Goal: Transaction & Acquisition: Purchase product/service

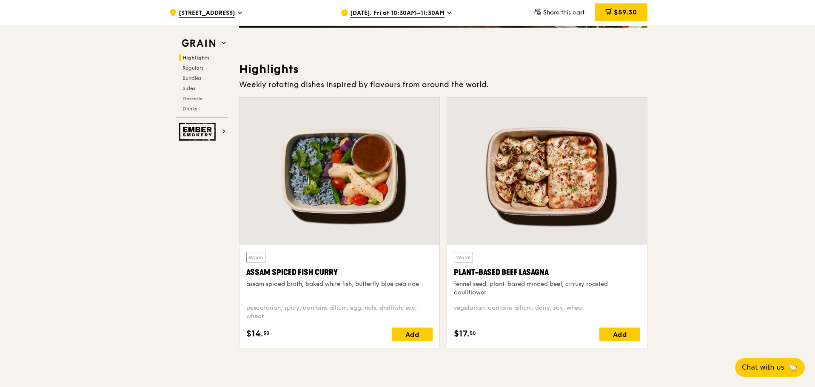
scroll to position [223, 0]
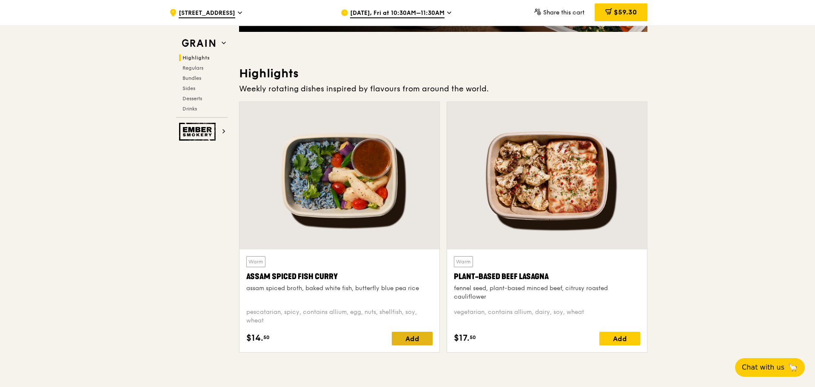
click at [421, 340] on div "Add" at bounding box center [412, 339] width 41 height 14
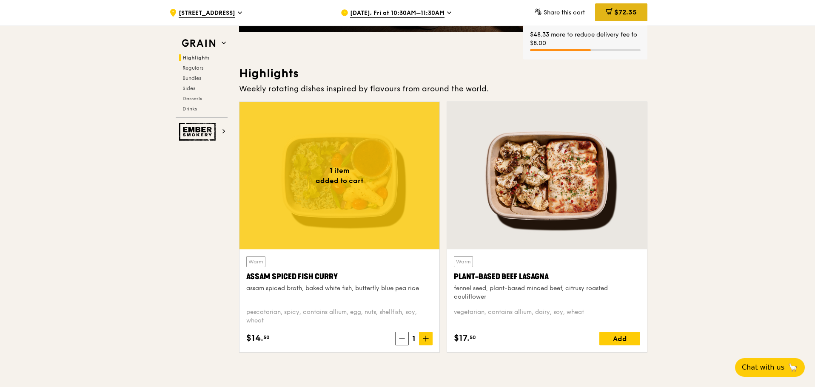
click at [625, 11] on span "$72.35" at bounding box center [625, 12] width 23 height 8
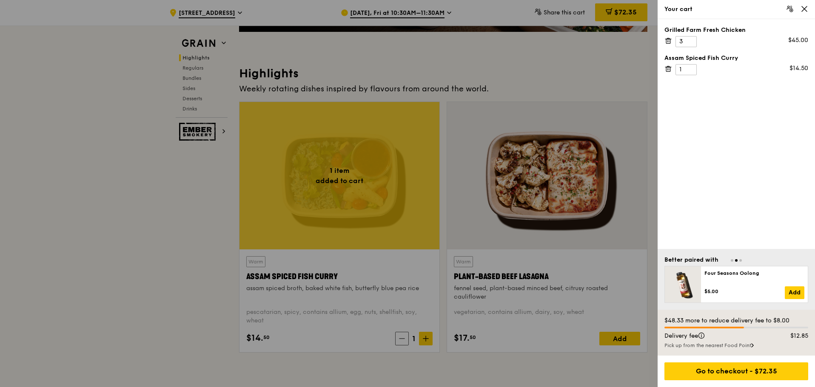
click at [428, 339] on div at bounding box center [407, 193] width 815 height 387
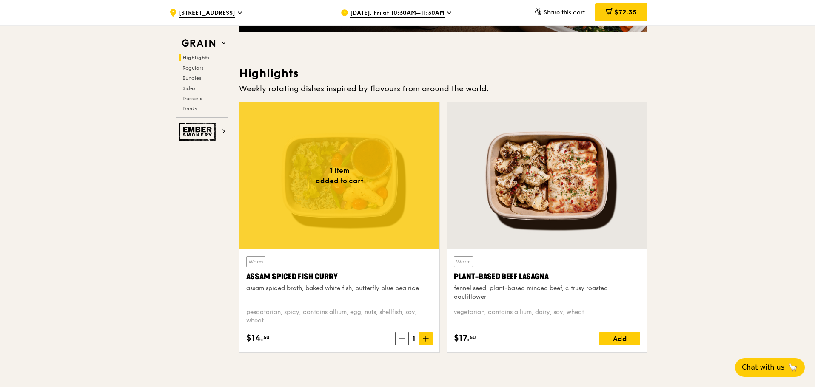
click at [428, 339] on icon at bounding box center [425, 339] width 5 height 0
click at [632, 14] on span "$85.40" at bounding box center [624, 12] width 23 height 8
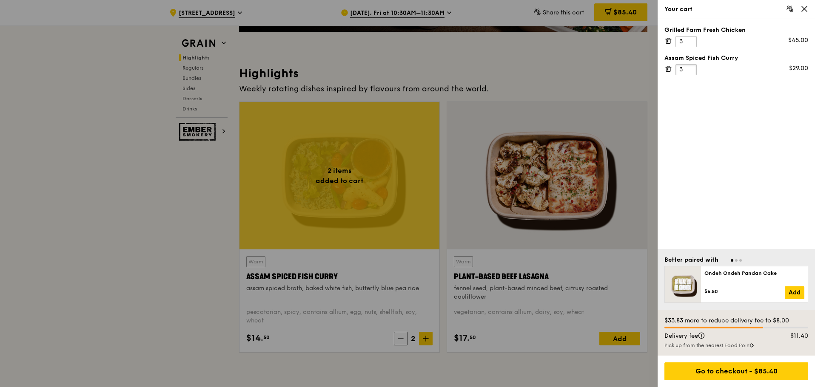
click at [690, 67] on input "3" at bounding box center [685, 69] width 21 height 11
click at [690, 67] on input "4" at bounding box center [685, 69] width 21 height 11
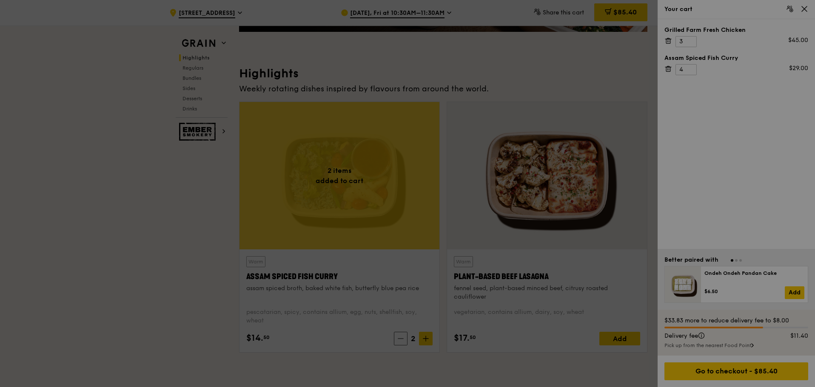
click at [690, 67] on div at bounding box center [407, 193] width 815 height 387
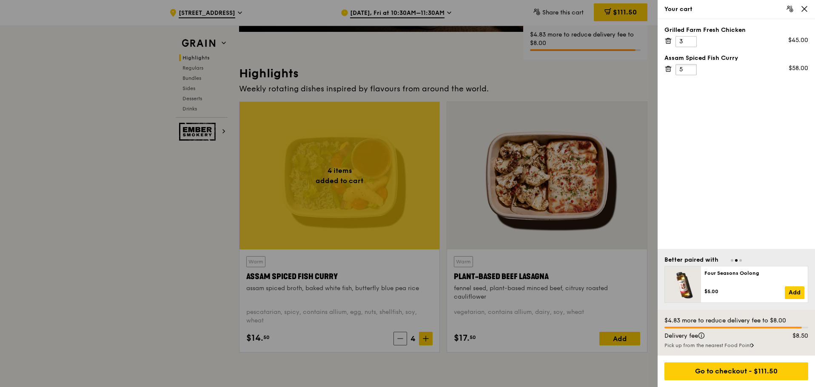
type input "5"
click at [690, 67] on input "5" at bounding box center [685, 69] width 21 height 11
click at [535, 75] on div at bounding box center [407, 193] width 815 height 387
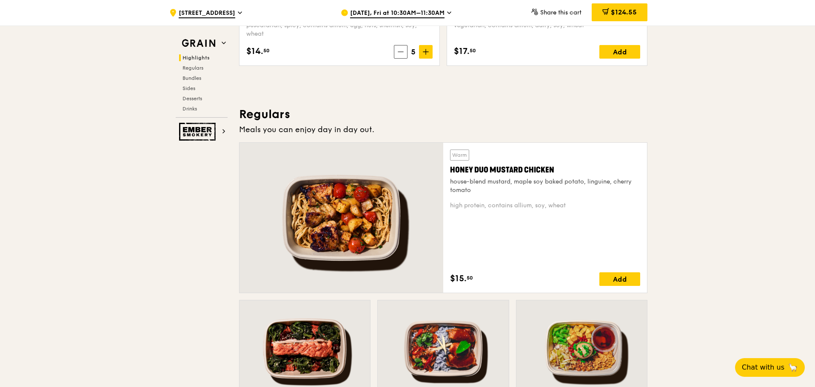
scroll to position [521, 0]
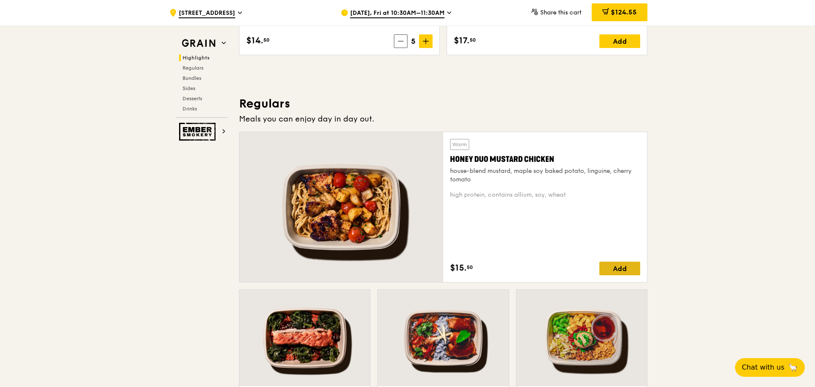
click at [622, 269] on div "Add" at bounding box center [619, 269] width 41 height 14
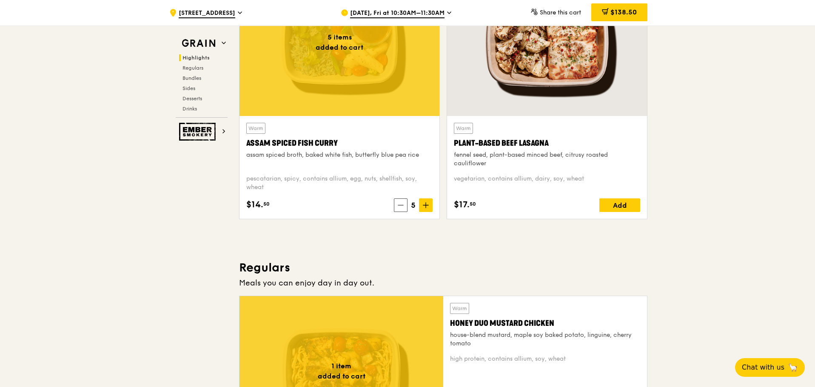
scroll to position [351, 0]
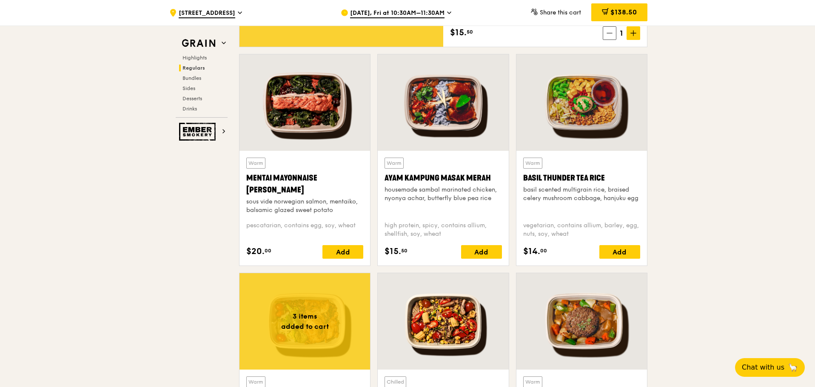
scroll to position [808, 0]
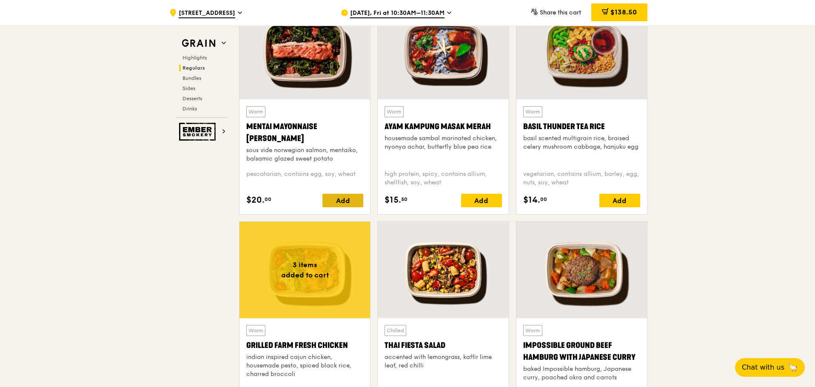
click at [345, 199] on div "Add" at bounding box center [342, 201] width 41 height 14
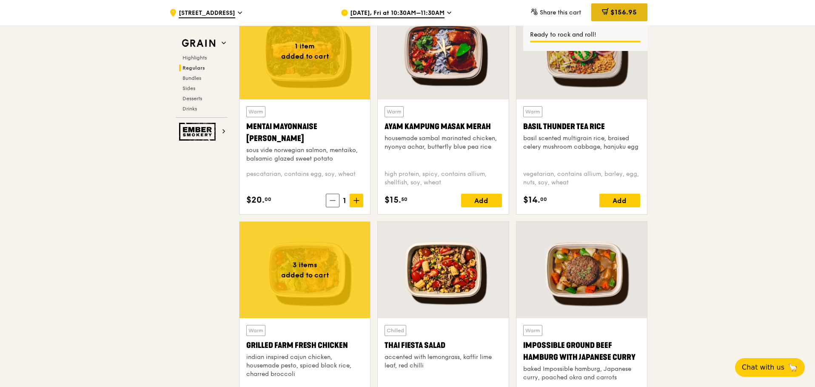
click at [612, 5] on div "$156.95" at bounding box center [619, 12] width 56 height 18
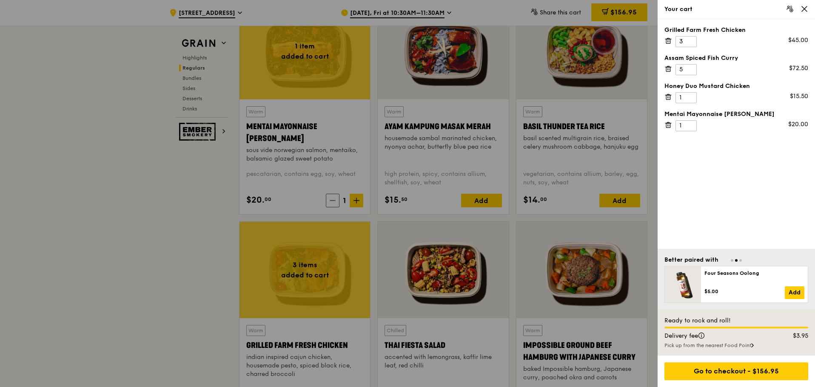
click at [668, 38] on icon at bounding box center [668, 38] width 2 height 1
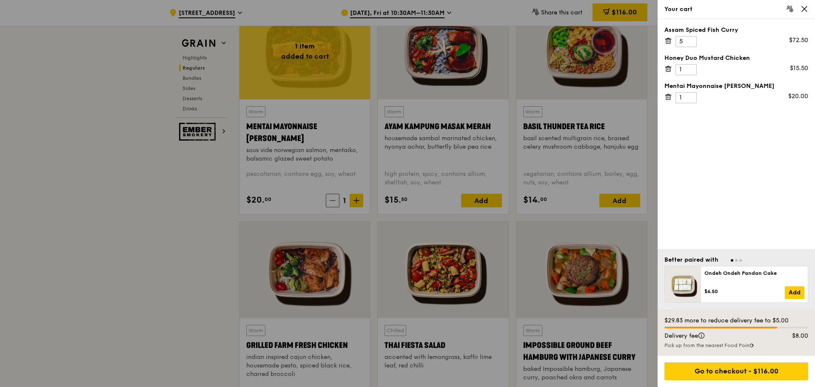
click at [151, 191] on div at bounding box center [407, 193] width 815 height 387
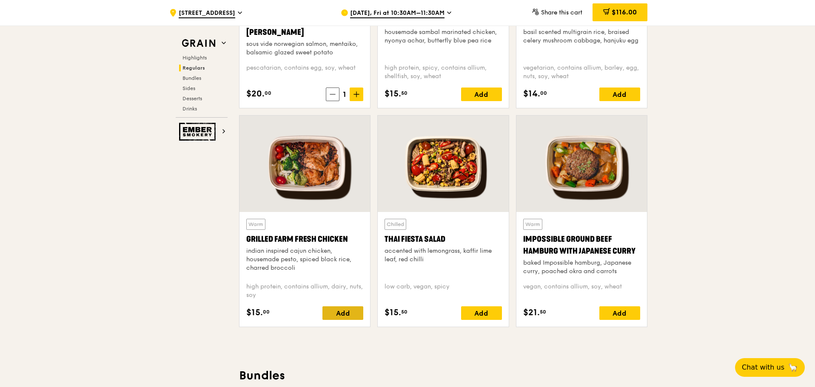
scroll to position [904, 0]
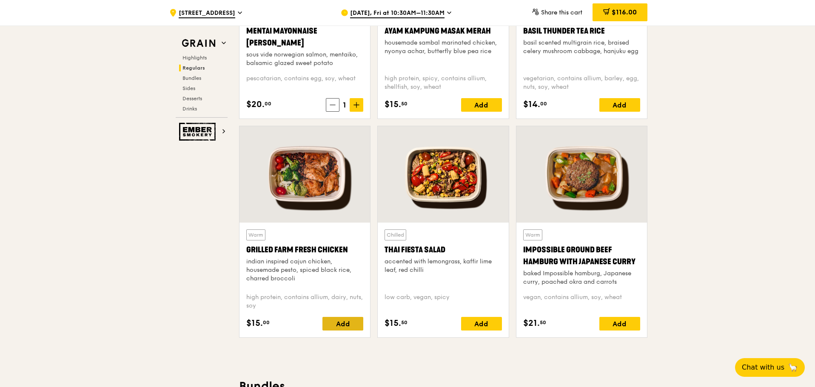
click at [345, 324] on div "Add" at bounding box center [342, 324] width 41 height 14
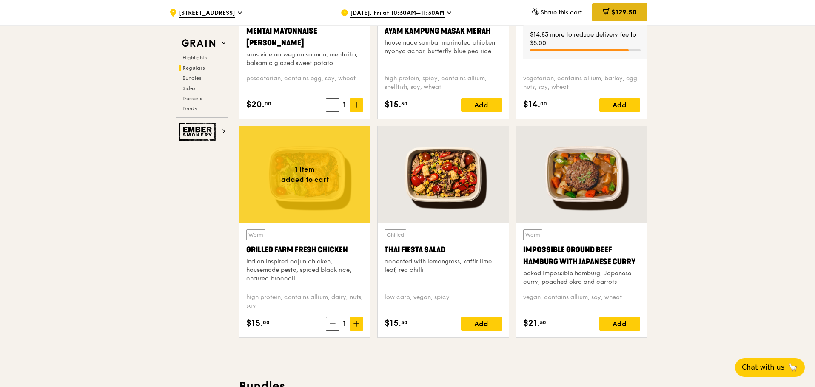
click at [625, 7] on div "$129.50" at bounding box center [619, 12] width 55 height 18
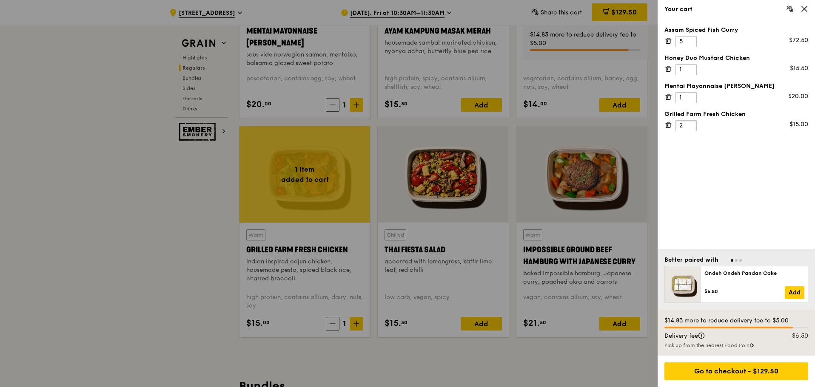
click at [689, 122] on input "2" at bounding box center [685, 125] width 21 height 11
type input "3"
click at [689, 122] on input "3" at bounding box center [685, 125] width 21 height 11
click at [666, 69] on icon at bounding box center [668, 69] width 8 height 8
click at [668, 41] on icon at bounding box center [668, 41] width 8 height 8
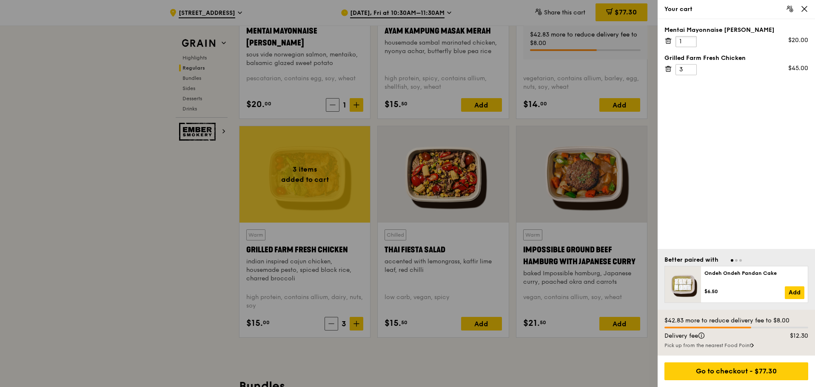
drag, startPoint x: 683, startPoint y: 39, endPoint x: 594, endPoint y: 68, distance: 93.6
click at [602, 64] on div "Your cart Mentai Mayonnaise Aburi Salmon 1 $20.00 Grilled Farm Fresh Chicken 3 …" at bounding box center [407, 193] width 815 height 387
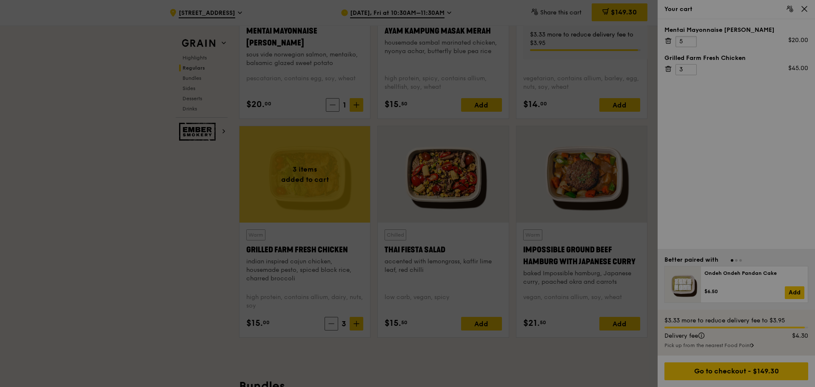
type input "5"
click at [743, 116] on div at bounding box center [407, 193] width 815 height 387
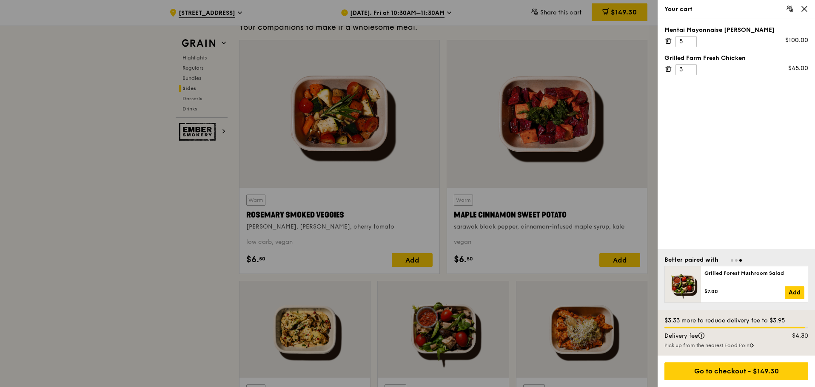
scroll to position [1945, 0]
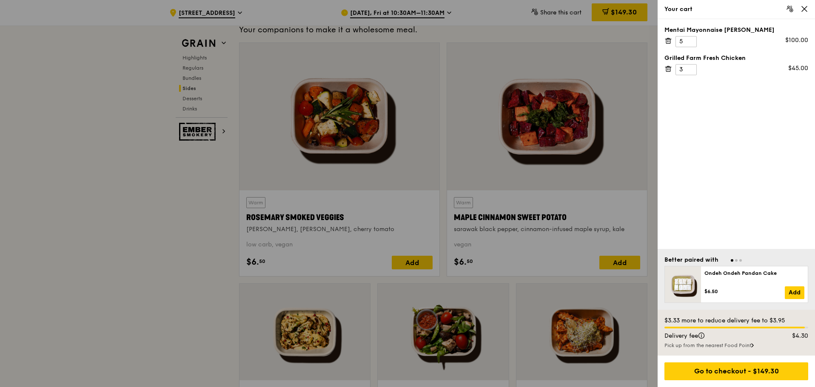
click at [188, 108] on div at bounding box center [407, 193] width 815 height 387
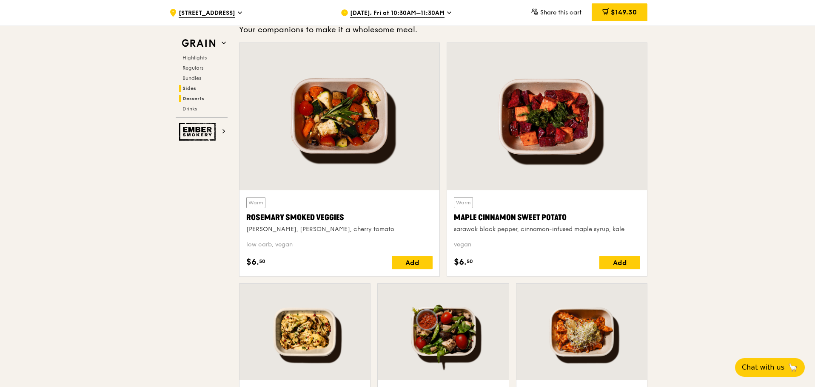
click at [190, 99] on span "Desserts" at bounding box center [193, 99] width 22 height 6
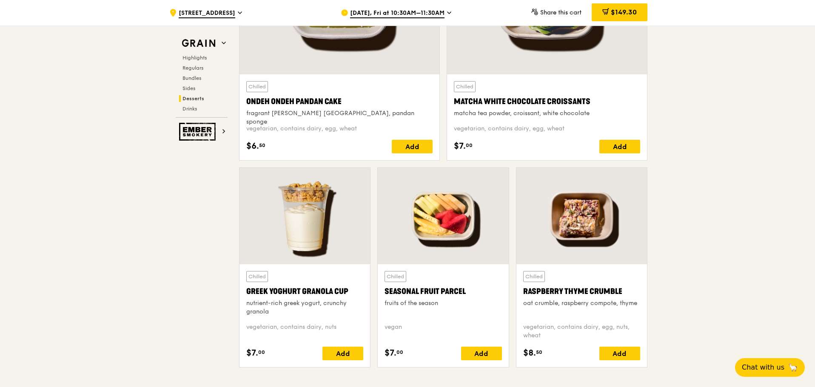
scroll to position [2539, 0]
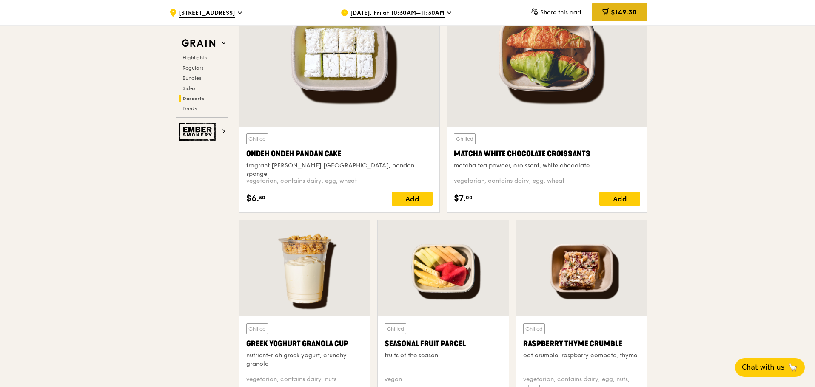
click at [627, 14] on span "$149.30" at bounding box center [624, 12] width 26 height 8
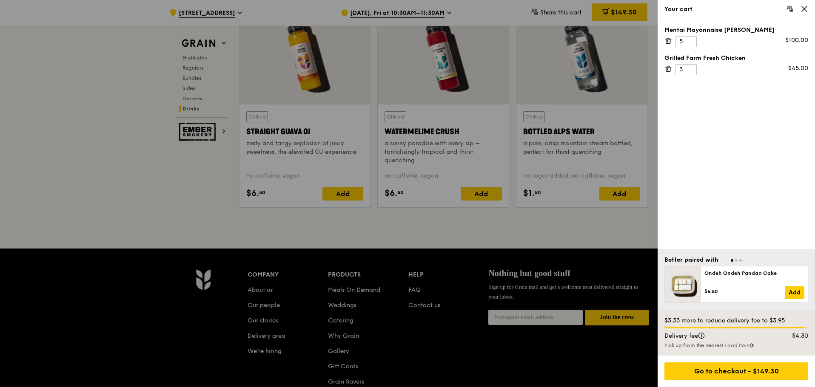
scroll to position [3442, 0]
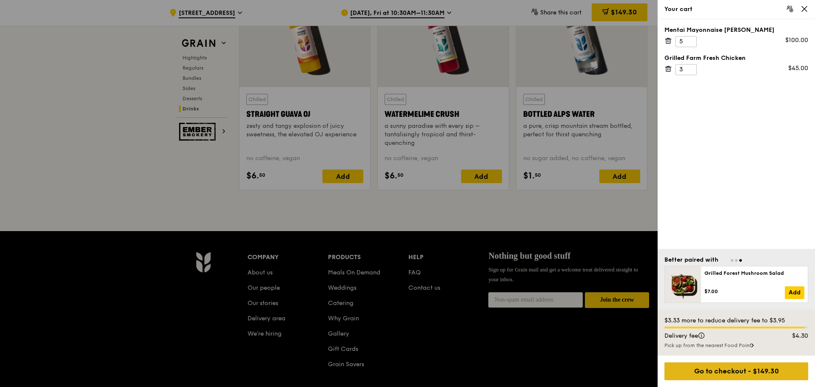
click at [733, 376] on div "Go to checkout - $149.30" at bounding box center [736, 372] width 144 height 18
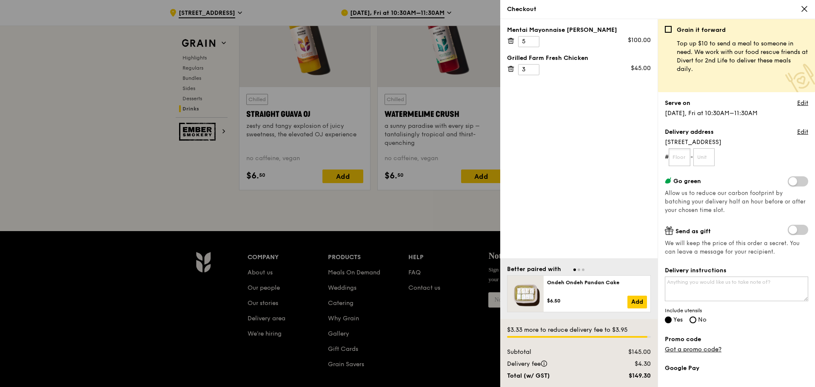
click at [684, 159] on input "text" at bounding box center [679, 157] width 22 height 18
type input "06"
click at [702, 159] on input "text" at bounding box center [704, 157] width 22 height 18
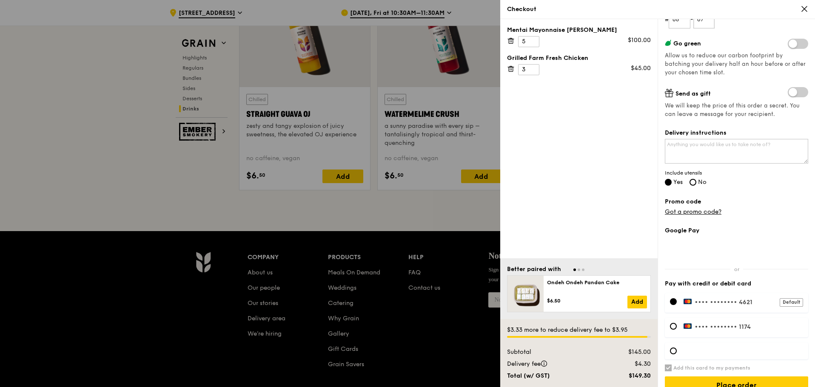
scroll to position [138, 0]
type input "07"
click at [733, 148] on textarea "Delivery instructions" at bounding box center [736, 151] width 143 height 25
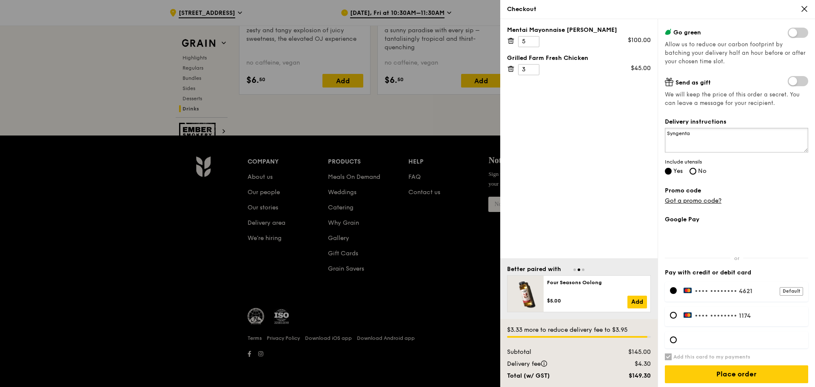
scroll to position [152, 0]
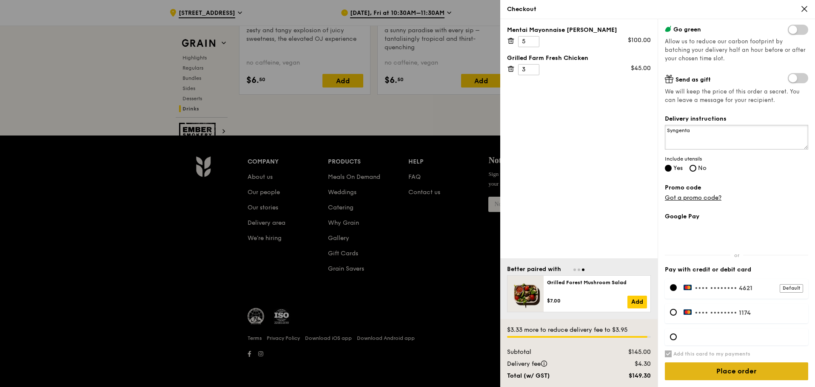
type textarea "Syngenta"
click at [733, 372] on input "Place order" at bounding box center [736, 372] width 143 height 18
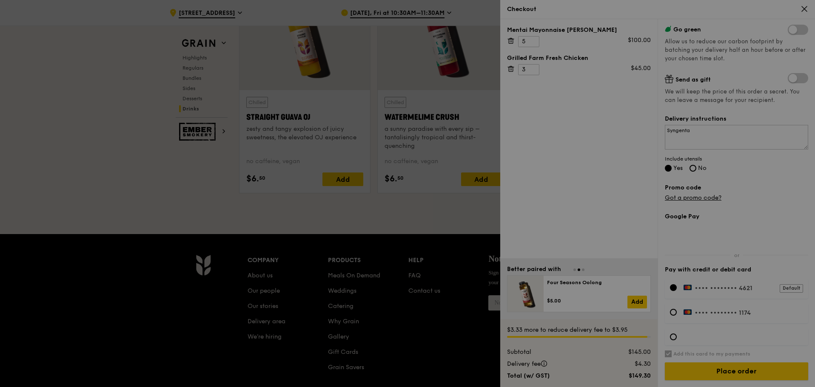
scroll to position [3442, 0]
